Goal: Task Accomplishment & Management: Use online tool/utility

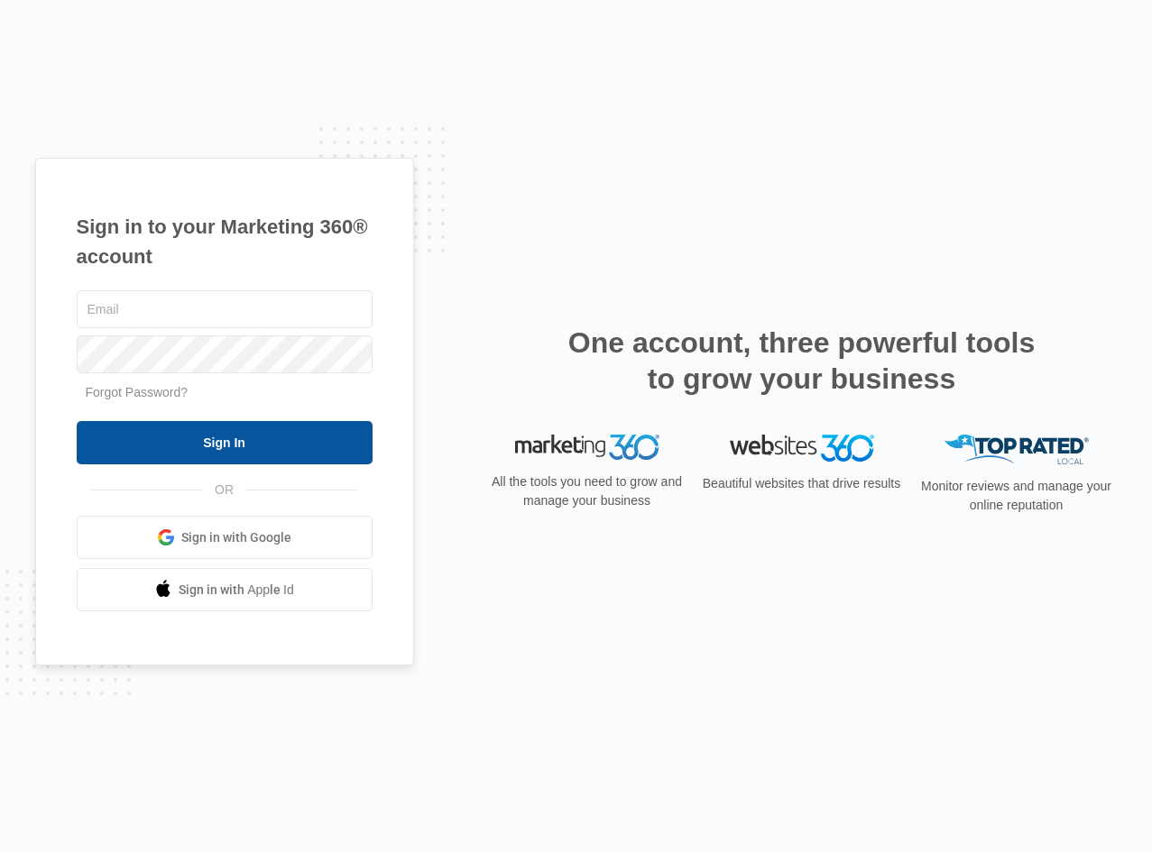
type input "[EMAIL_ADDRESS][DOMAIN_NAME]"
click at [189, 440] on input "Sign In" at bounding box center [225, 442] width 296 height 43
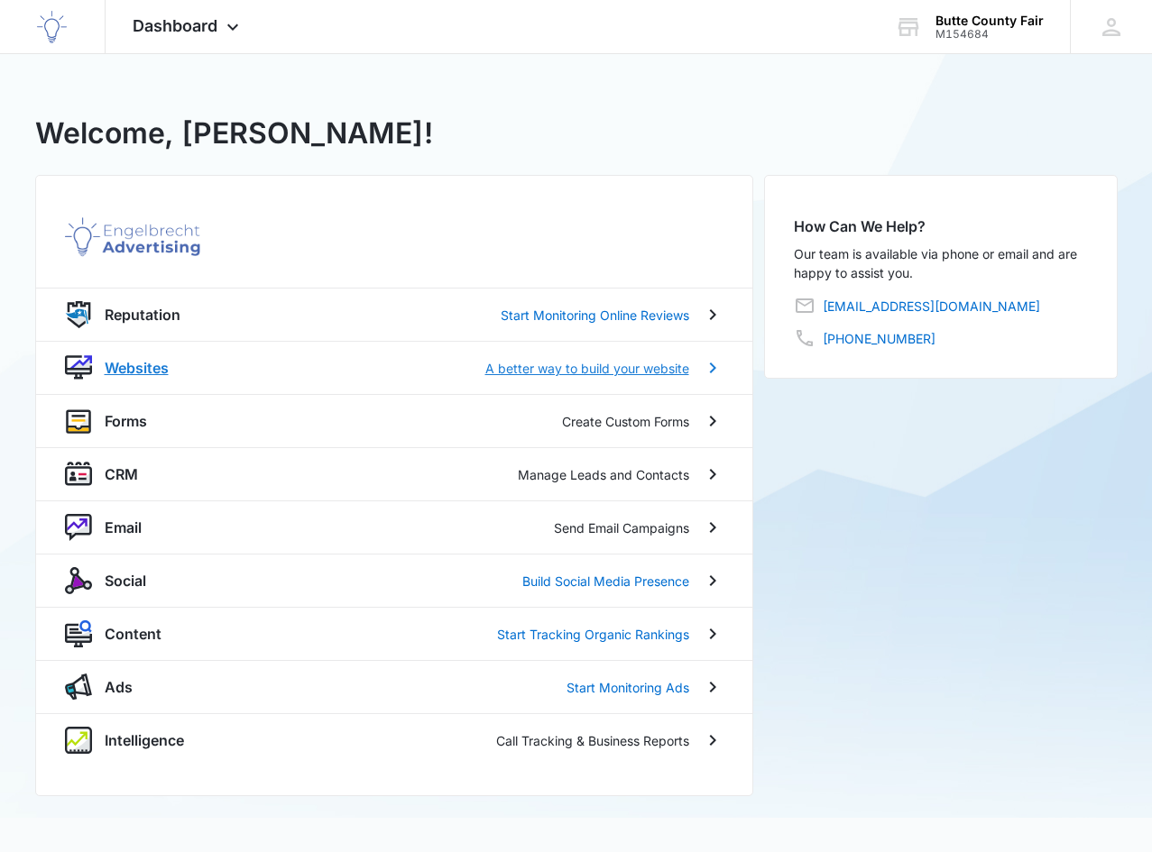
click at [542, 374] on p "A better way to build your website" at bounding box center [587, 368] width 204 height 19
